Goal: Find specific page/section: Find specific page/section

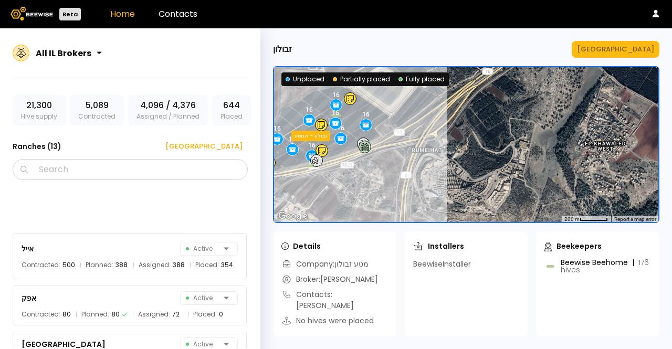
scroll to position [173, 0]
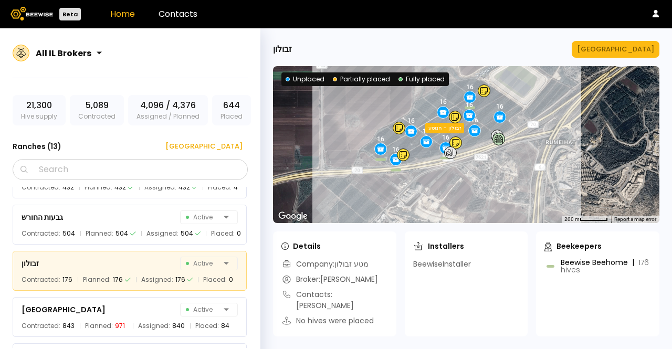
drag, startPoint x: 397, startPoint y: 113, endPoint x: 533, endPoint y: 105, distance: 136.3
click at [533, 105] on div "16 16 16 16 16 16 16 16 16 16 16 זבולון - הנוטע זבולון - אושה" at bounding box center [466, 144] width 386 height 157
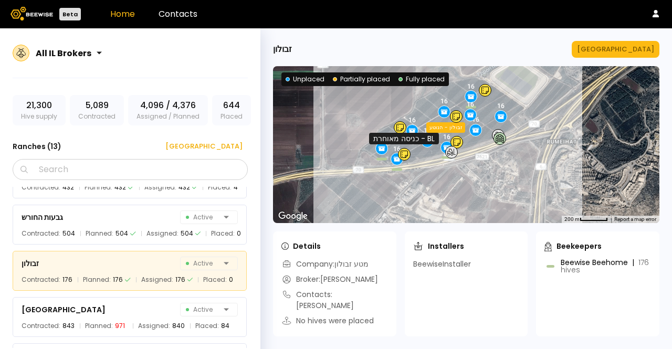
click at [403, 156] on icon at bounding box center [404, 154] width 7 height 8
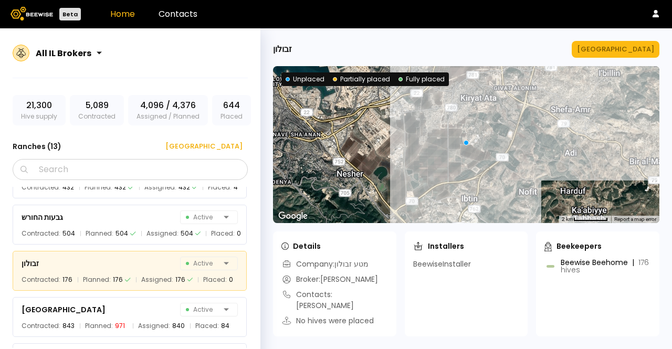
drag, startPoint x: 409, startPoint y: 158, endPoint x: 357, endPoint y: 93, distance: 83.3
click at [357, 93] on div at bounding box center [466, 144] width 386 height 157
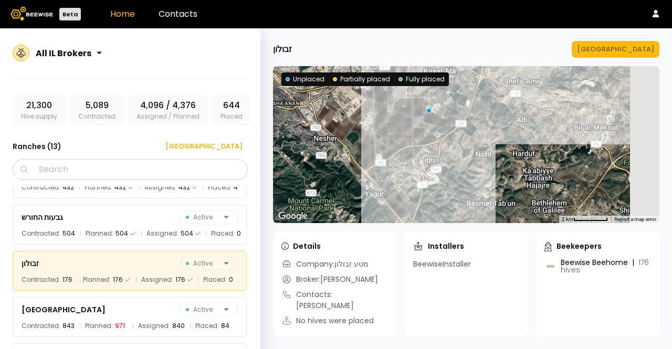
drag, startPoint x: 463, startPoint y: 171, endPoint x: 410, endPoint y: 127, distance: 68.6
click at [410, 127] on div at bounding box center [466, 144] width 386 height 157
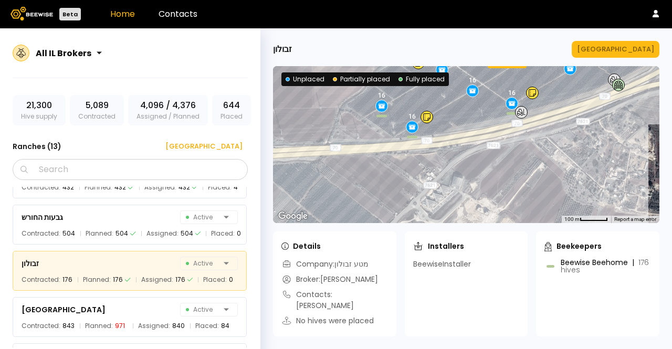
drag, startPoint x: 398, startPoint y: 157, endPoint x: 527, endPoint y: 81, distance: 149.2
click at [527, 81] on div "16 16 16 16 16 16 16 16 16 16 16 זבולון - הנוטע זבולון - אושה" at bounding box center [466, 144] width 386 height 157
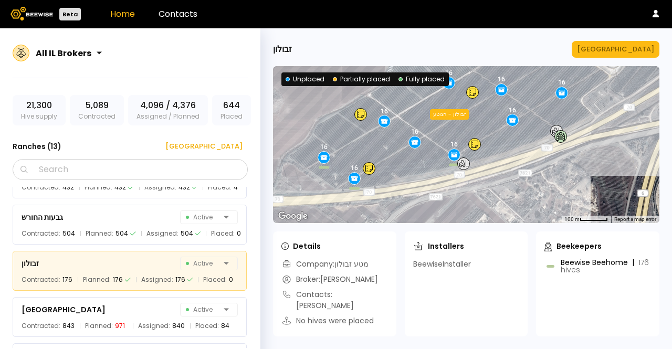
drag, startPoint x: 454, startPoint y: 129, endPoint x: 388, endPoint y: 176, distance: 81.3
click at [388, 176] on div "16 16 16 16 16 16 16 16 16 16 16 זבולון - הנוטע זבולון - אושה" at bounding box center [466, 144] width 386 height 157
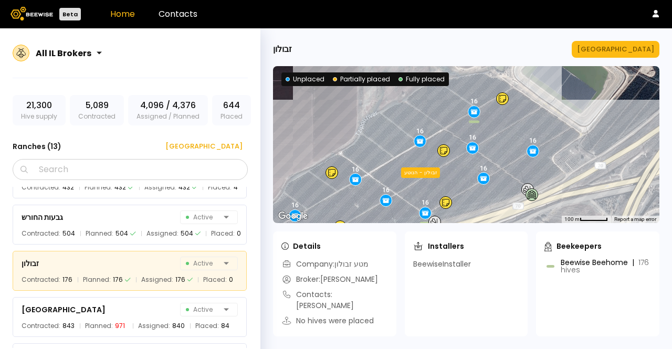
drag, startPoint x: 527, startPoint y: 107, endPoint x: 510, endPoint y: 173, distance: 68.9
click at [510, 173] on div "16 16 16 16 16 16 16 16 16 16 16 זבולון - הנוטע זבולון - אושה" at bounding box center [466, 144] width 386 height 157
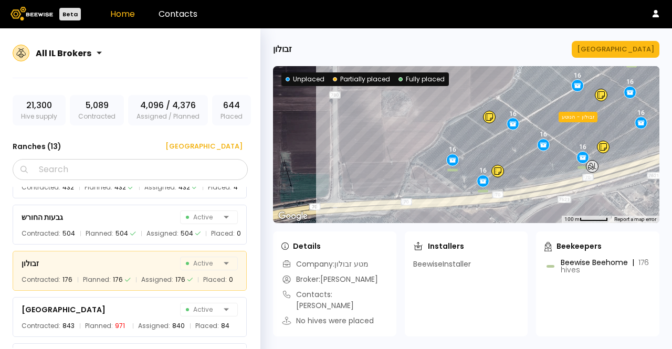
drag, startPoint x: 373, startPoint y: 136, endPoint x: 532, endPoint y: 79, distance: 169.4
click at [532, 79] on div "16 16 16 16 16 16 16 16 16 16 16 זבולון - הנוטע זבולון - אושה" at bounding box center [466, 144] width 386 height 157
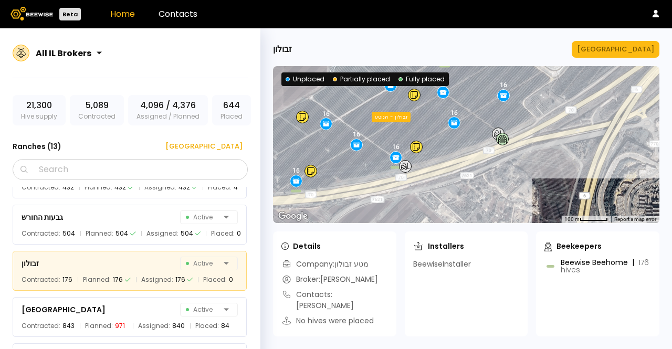
drag, startPoint x: 495, startPoint y: 131, endPoint x: 342, endPoint y: 130, distance: 152.3
click at [344, 130] on div "16 16 16 16 16 16 16 16 16 16 16 זבולון - הנוטע זבולון - אושה" at bounding box center [466, 144] width 386 height 157
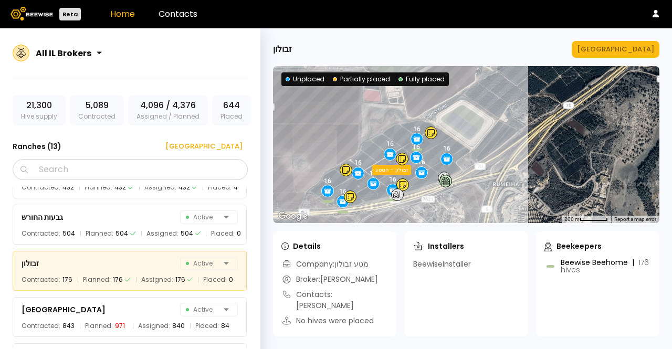
click at [452, 163] on body "Beta Home Contacts All IL Brokers 21,300 Hive supply 5,089 Contracted 4,096 / 4…" at bounding box center [336, 174] width 672 height 349
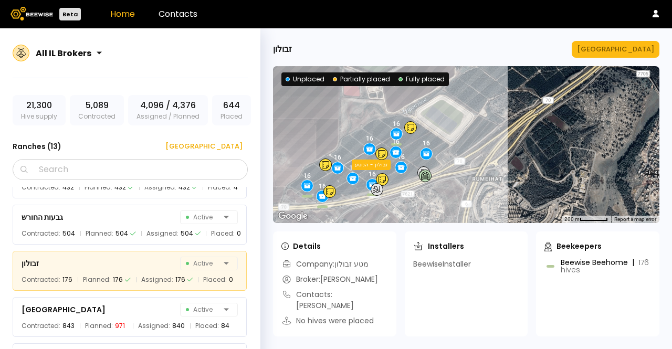
drag, startPoint x: 536, startPoint y: 98, endPoint x: 515, endPoint y: 94, distance: 21.4
click at [515, 94] on div "16 16 16 16 16 16 16 16 16 16 16 זבולון - הנוטע זבולון - אושה" at bounding box center [466, 144] width 386 height 157
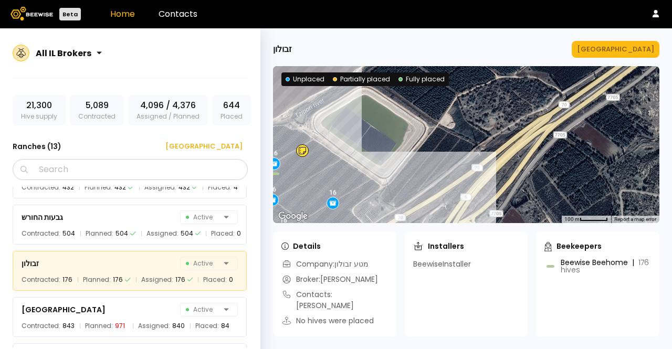
drag, startPoint x: 494, startPoint y: 95, endPoint x: 473, endPoint y: 95, distance: 21.5
click at [473, 95] on div "16 16 16 16 16 16 16 16 16 16 16 זבולון - הנוטע זבולון - אושה" at bounding box center [466, 144] width 386 height 157
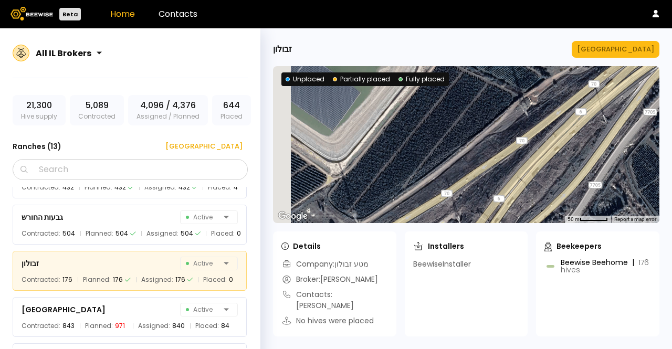
drag, startPoint x: 422, startPoint y: 165, endPoint x: 468, endPoint y: 92, distance: 86.8
click at [468, 92] on div at bounding box center [466, 144] width 386 height 157
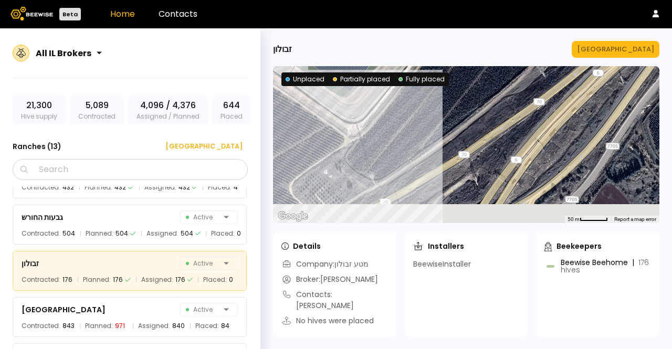
drag, startPoint x: 420, startPoint y: 152, endPoint x: 438, endPoint y: 114, distance: 42.0
click at [438, 114] on div "16 16 16 16 16 16 16 16 16 16 16 זבולון - הנוטע זבולון - אושה" at bounding box center [466, 144] width 386 height 157
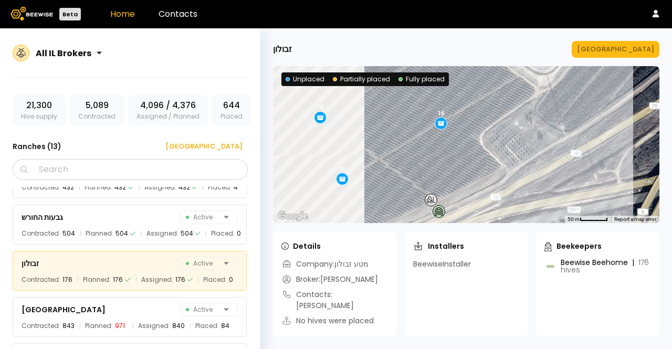
drag, startPoint x: 400, startPoint y: 128, endPoint x: 596, endPoint y: 77, distance: 202.9
click at [596, 77] on div "16 16 16 16 16 16 16 16 16 16 16 זבולון - הנוטע זבולון - אושה" at bounding box center [466, 144] width 386 height 157
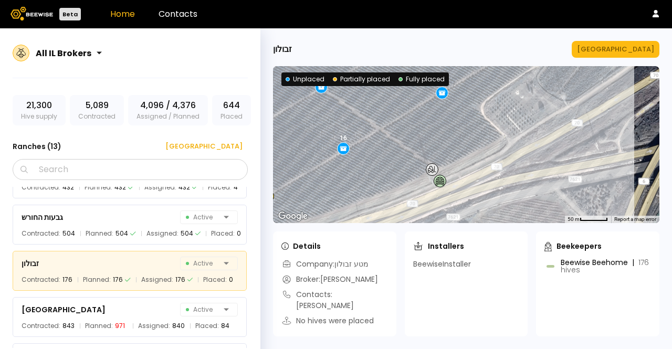
drag, startPoint x: 589, startPoint y: 120, endPoint x: 599, endPoint y: 85, distance: 37.1
click at [599, 85] on div "16 16 16 16 16 16 16 16 16 16 16 זבולון - הנוטע זבולון - אושה" at bounding box center [466, 144] width 386 height 157
